Goal: Navigation & Orientation: Understand site structure

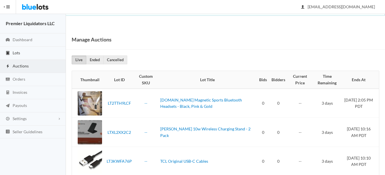
click at [15, 52] on span "Lots" at bounding box center [16, 52] width 7 height 5
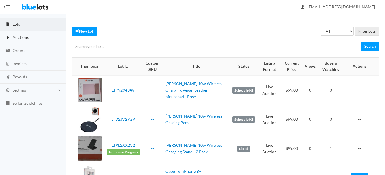
scroll to position [29, 0]
click at [20, 38] on span "Auctions" at bounding box center [21, 37] width 16 height 5
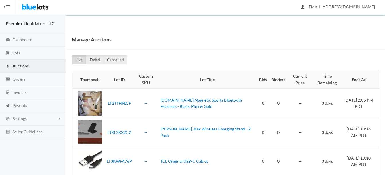
scroll to position [13, 0]
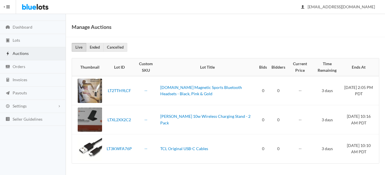
click at [20, 55] on span "Auctions" at bounding box center [21, 53] width 16 height 5
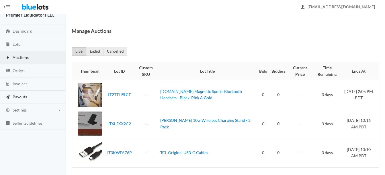
scroll to position [13, 0]
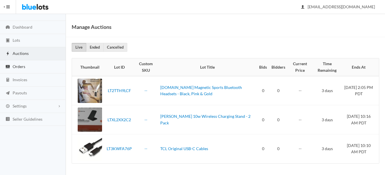
click at [17, 67] on span "Orders" at bounding box center [19, 66] width 13 height 5
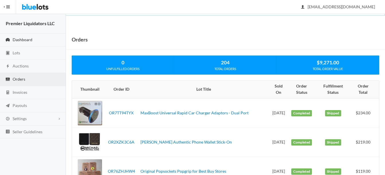
click at [17, 38] on span "Dashboard" at bounding box center [23, 39] width 20 height 5
